Goal: Find specific page/section: Find specific page/section

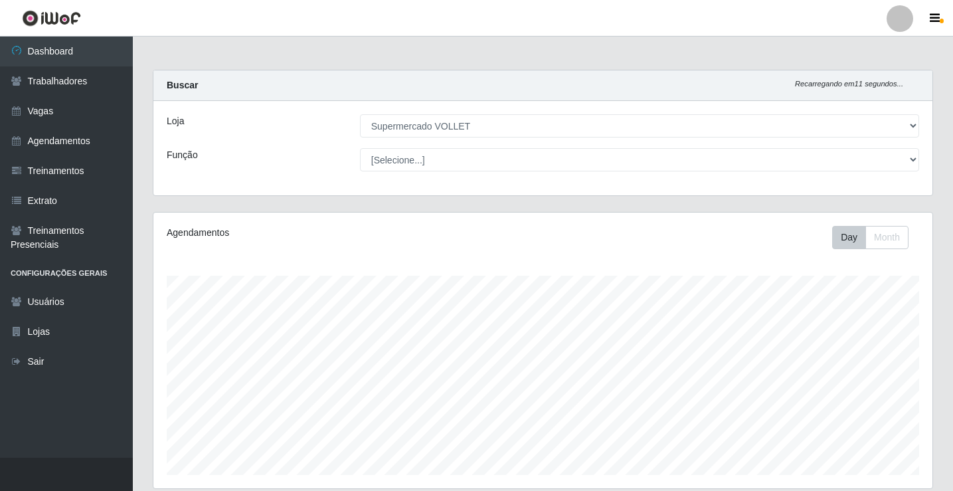
select select "72"
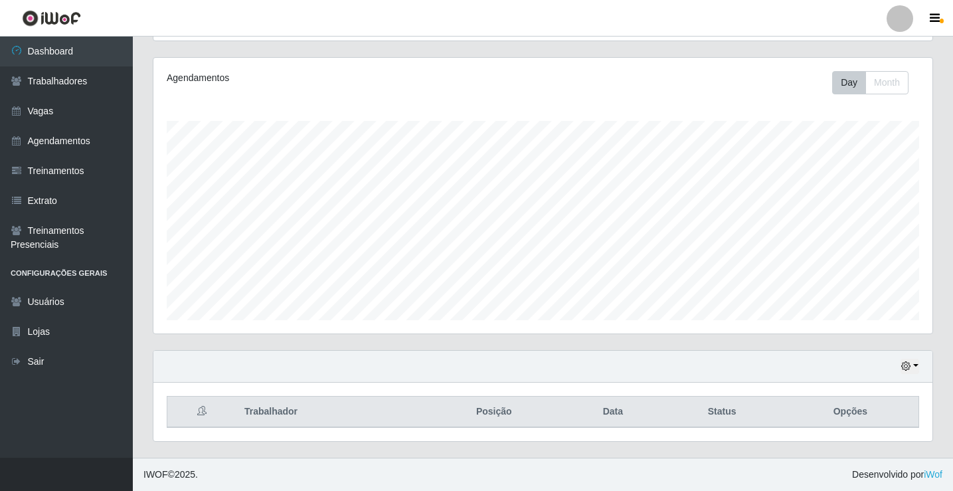
scroll to position [276, 779]
click at [953, 490] on html "Perfil Alterar Senha Sair Dashboard Trabalhadores Vagas Agendamentos Treinament…" at bounding box center [476, 168] width 953 height 646
click at [343, 8] on header "Perfil Alterar Senha Sair" at bounding box center [476, 18] width 953 height 37
click at [593, 63] on div "Agendamentos Day Month 16/08 Agendamentos 20" at bounding box center [542, 196] width 779 height 276
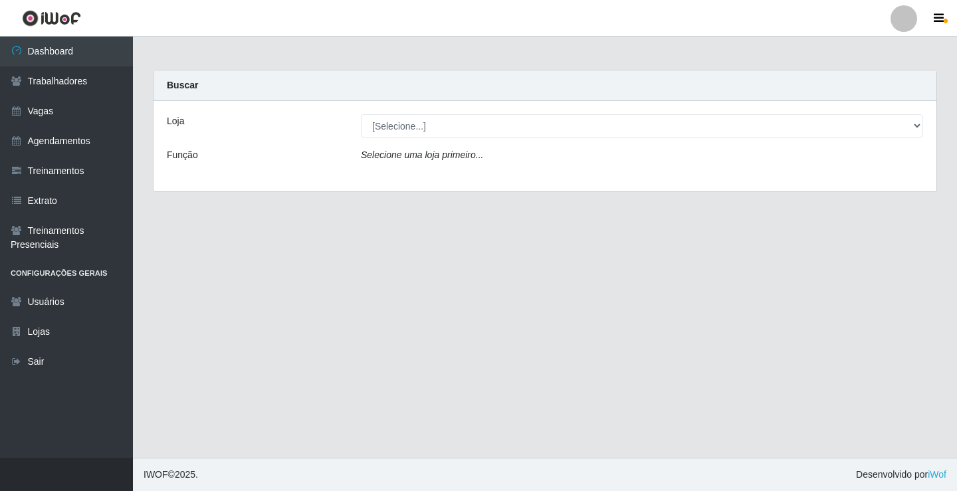
click at [593, 64] on main "Carregando... Buscar Loja [Selecione...] Supermercado VOLLET Função Selecione u…" at bounding box center [545, 247] width 824 height 421
click at [592, 67] on main "Carregando... Buscar Loja [Selecione...] Supermercado VOLLET Função Selecione u…" at bounding box center [545, 247] width 824 height 421
